Goal: Find specific page/section: Find specific page/section

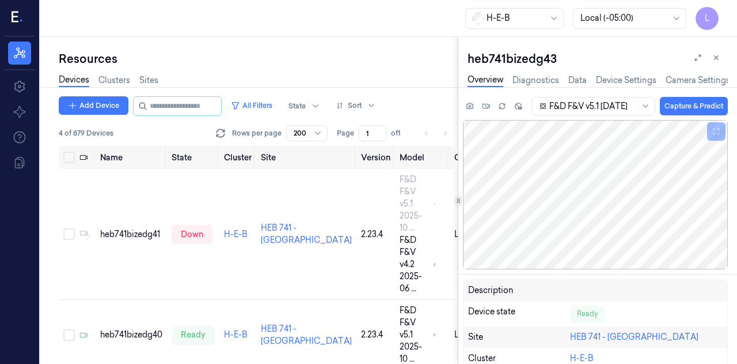
scroll to position [160, 0]
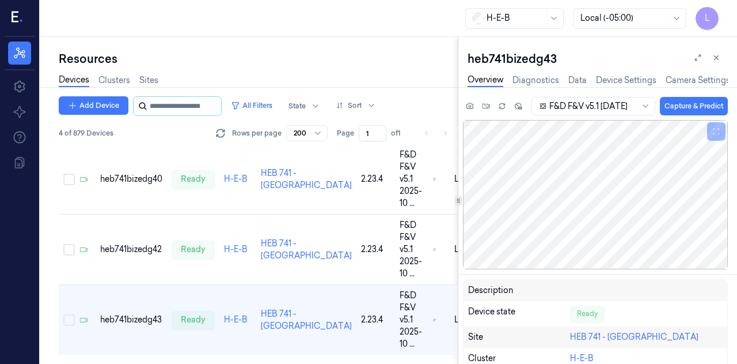
click at [173, 111] on input "string" at bounding box center [184, 106] width 69 height 18
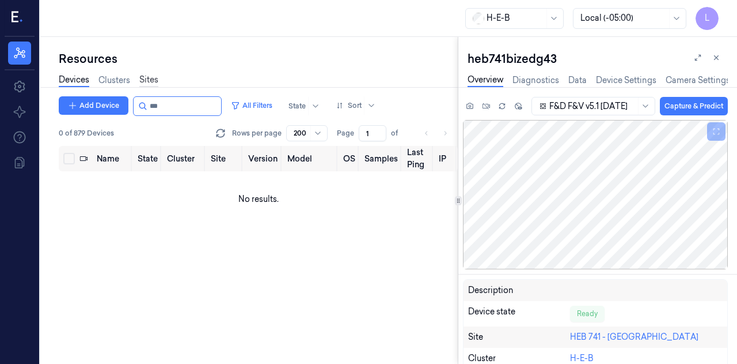
type input "***"
click at [149, 74] on link "Sites" at bounding box center [148, 80] width 19 height 13
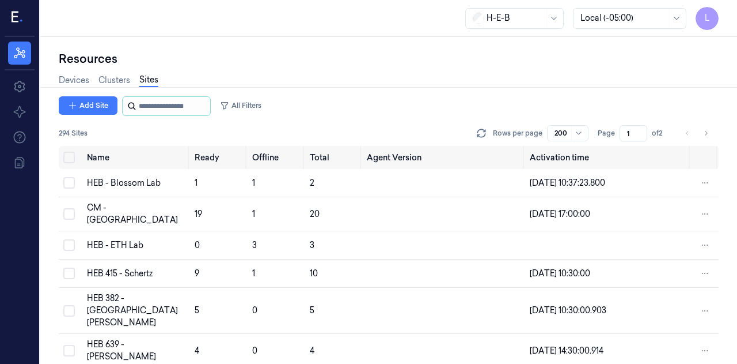
click at [144, 107] on input "string" at bounding box center [173, 106] width 69 height 18
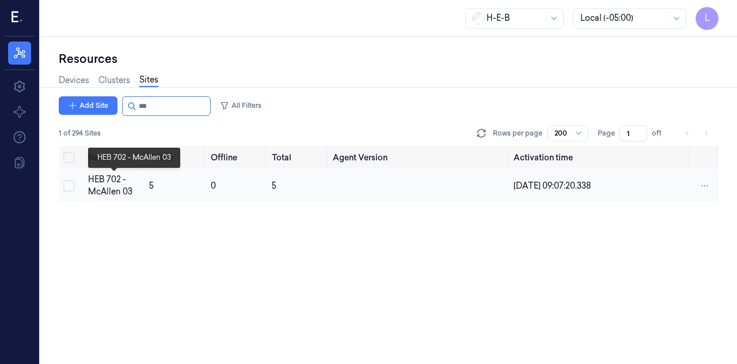
type input "***"
click at [104, 184] on div "HEB 702 - McAllen 03" at bounding box center [114, 185] width 52 height 24
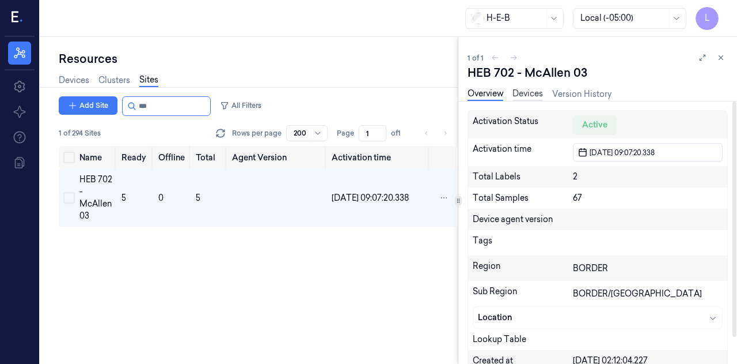
click at [537, 93] on link "Devices" at bounding box center [528, 94] width 31 height 13
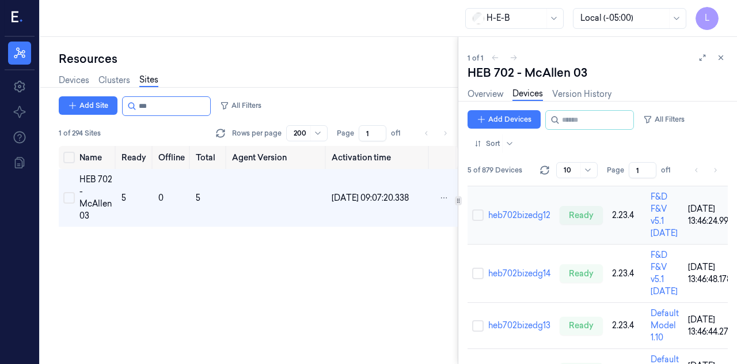
scroll to position [158, 0]
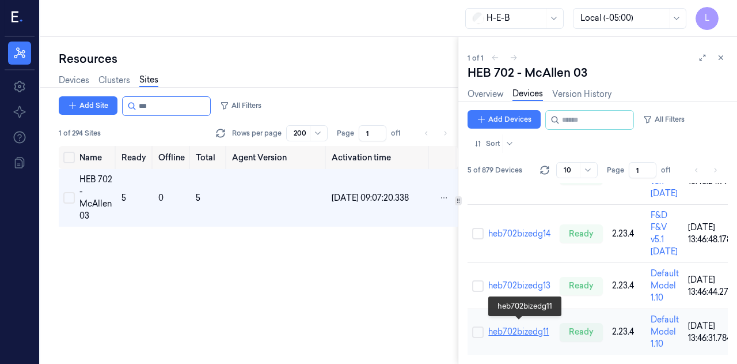
click at [534, 326] on link "heb702bizedg11" at bounding box center [519, 331] width 60 height 10
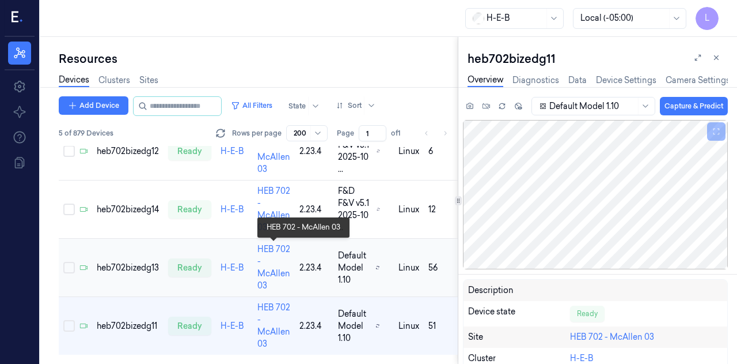
scroll to position [109, 0]
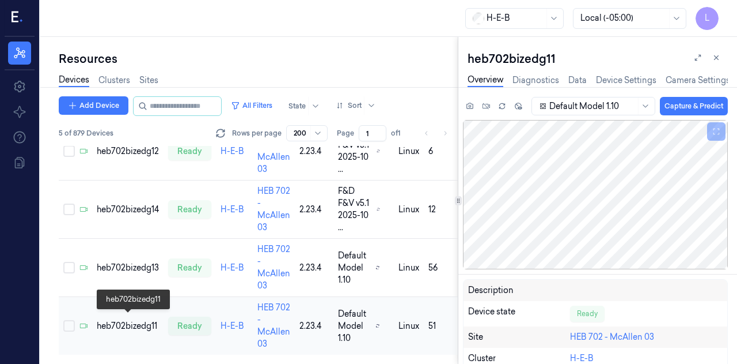
click at [153, 320] on div "heb702bizedg11" at bounding box center [128, 326] width 62 height 12
